Goal: Task Accomplishment & Management: Use online tool/utility

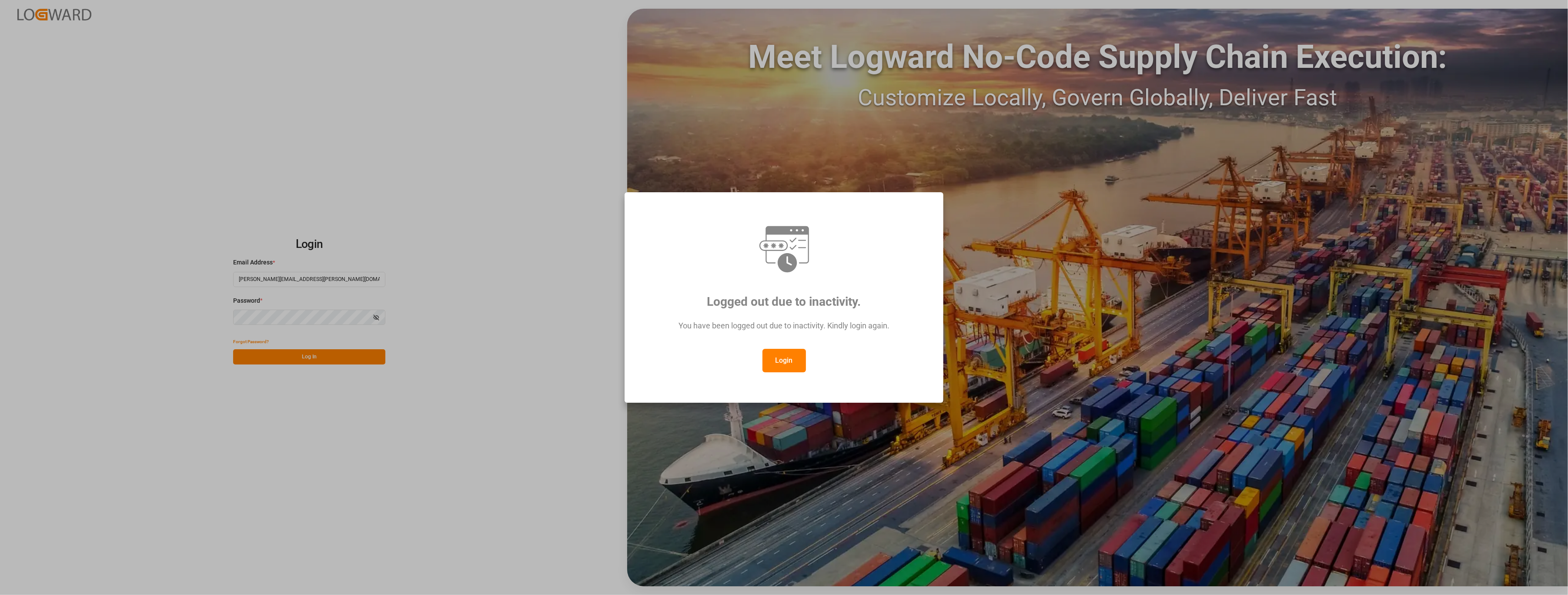
click at [791, 358] on button "Login" at bounding box center [784, 360] width 43 height 24
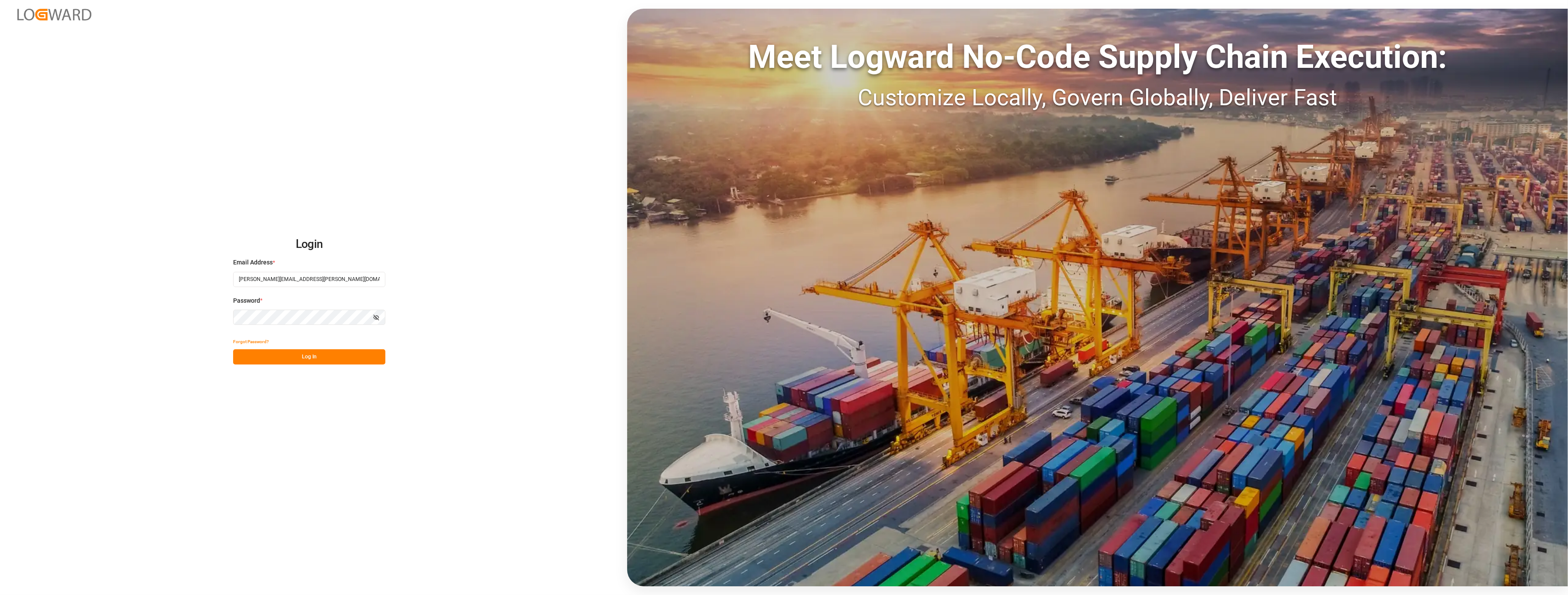
click at [350, 362] on button "Log In" at bounding box center [309, 357] width 152 height 15
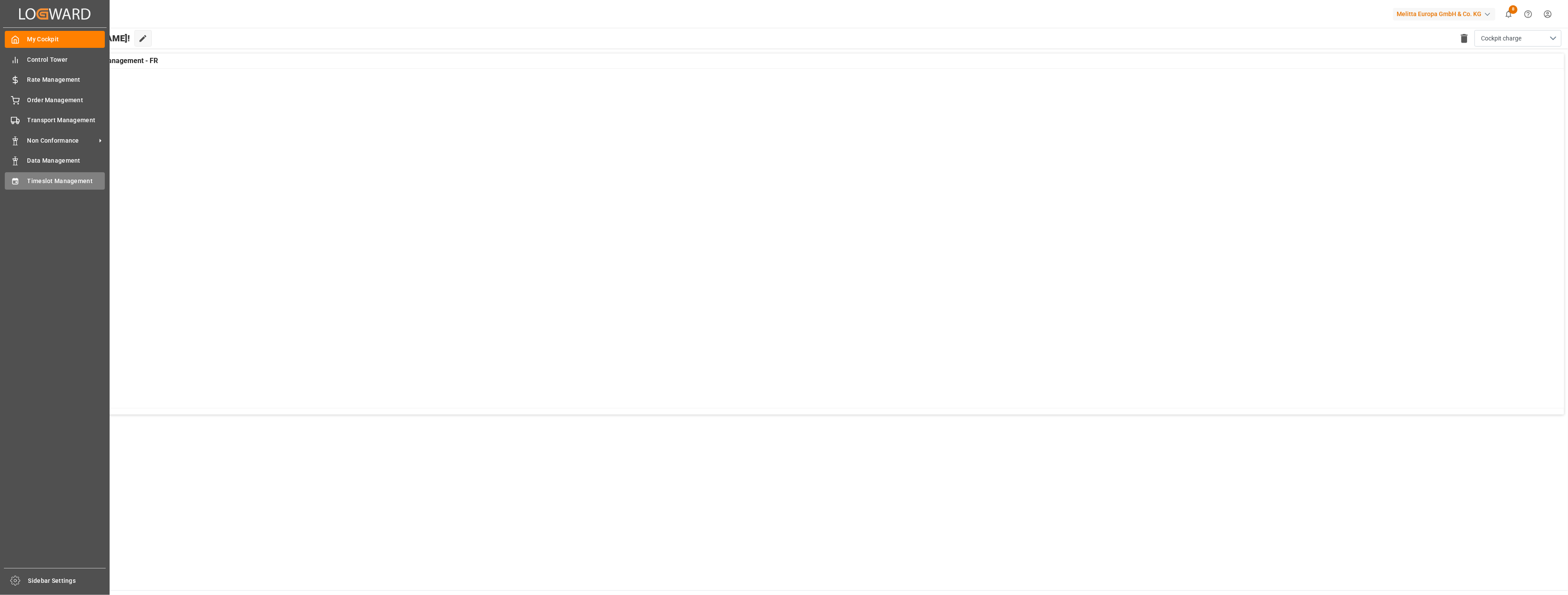
click at [18, 172] on div "Timeslot Management Timeslot Management" at bounding box center [55, 181] width 100 height 17
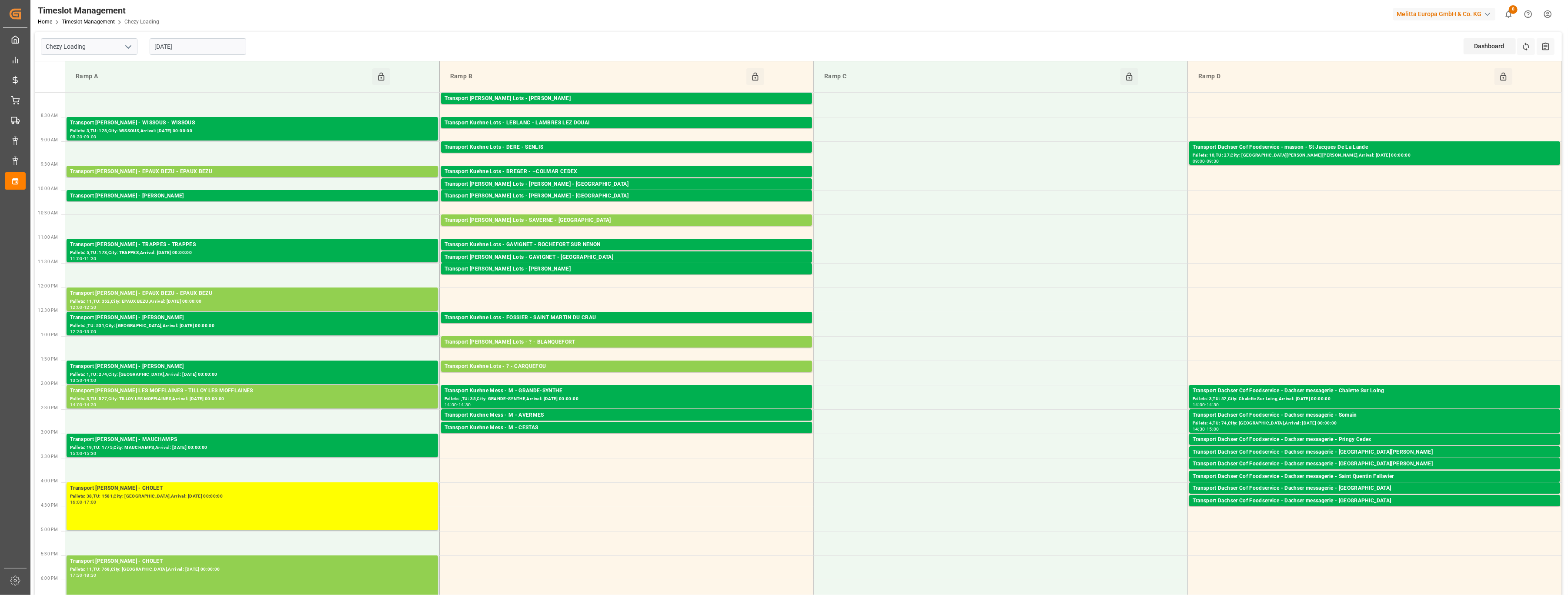
click at [130, 47] on icon "open menu" at bounding box center [128, 47] width 10 height 10
click at [117, 86] on div "Chezy Unloading" at bounding box center [89, 85] width 96 height 19
type input "Chezy Unloading"
